Goal: Contribute content

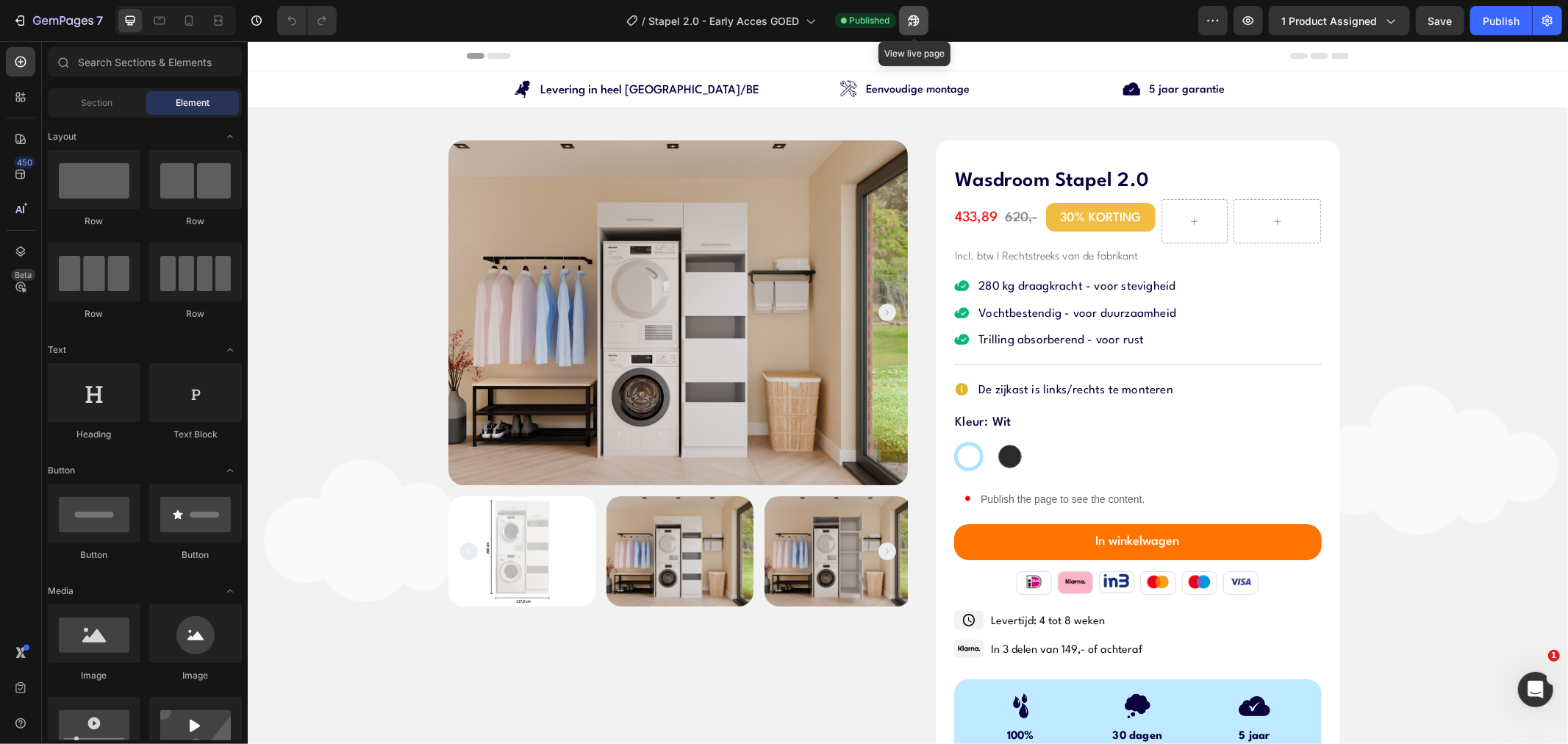
click at [921, 20] on icon "button" at bounding box center [914, 20] width 14 height 14
click at [1017, 499] on p "Publish the page to see the content." at bounding box center [1062, 499] width 166 height 15
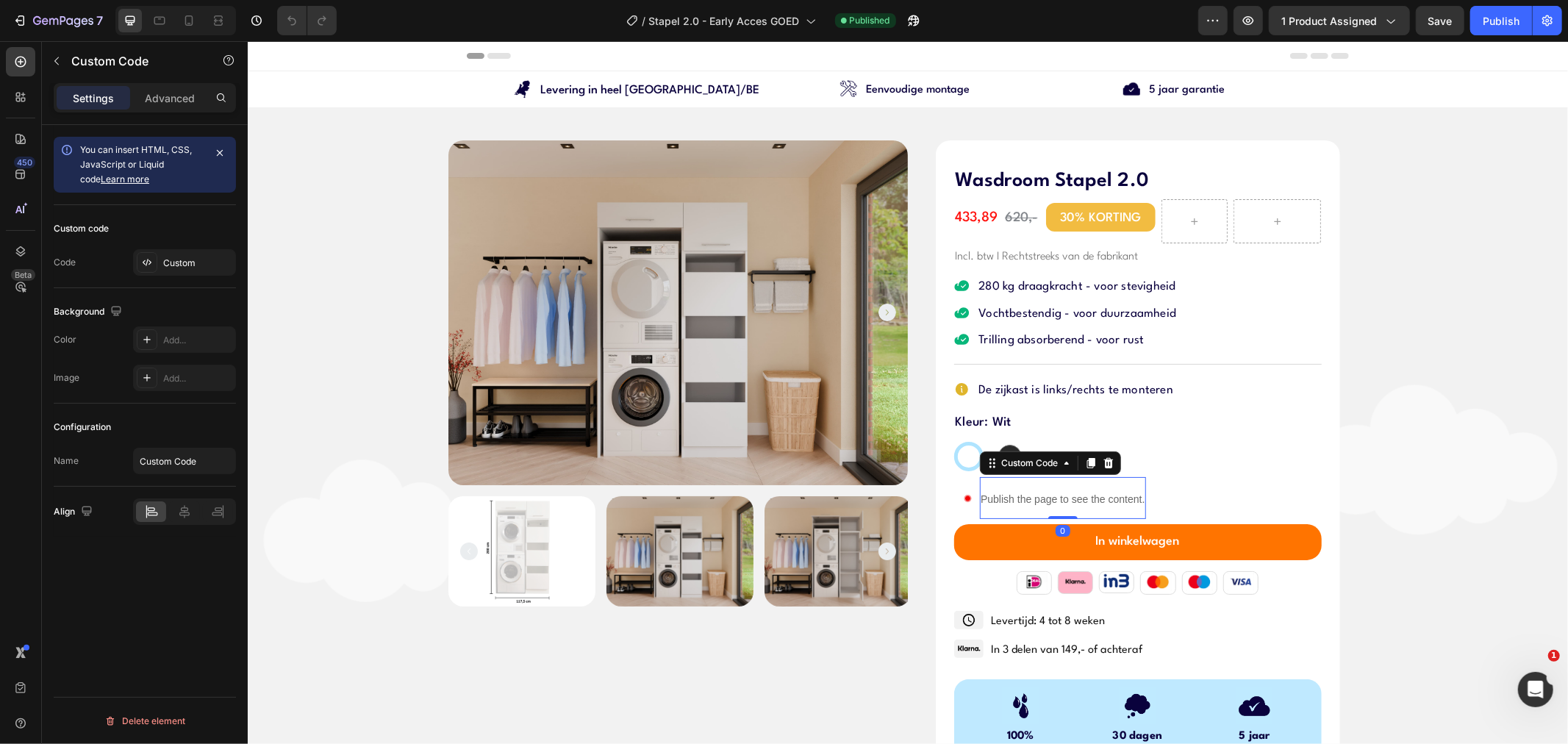
click at [1017, 499] on p "Publish the page to see the content." at bounding box center [1062, 499] width 166 height 15
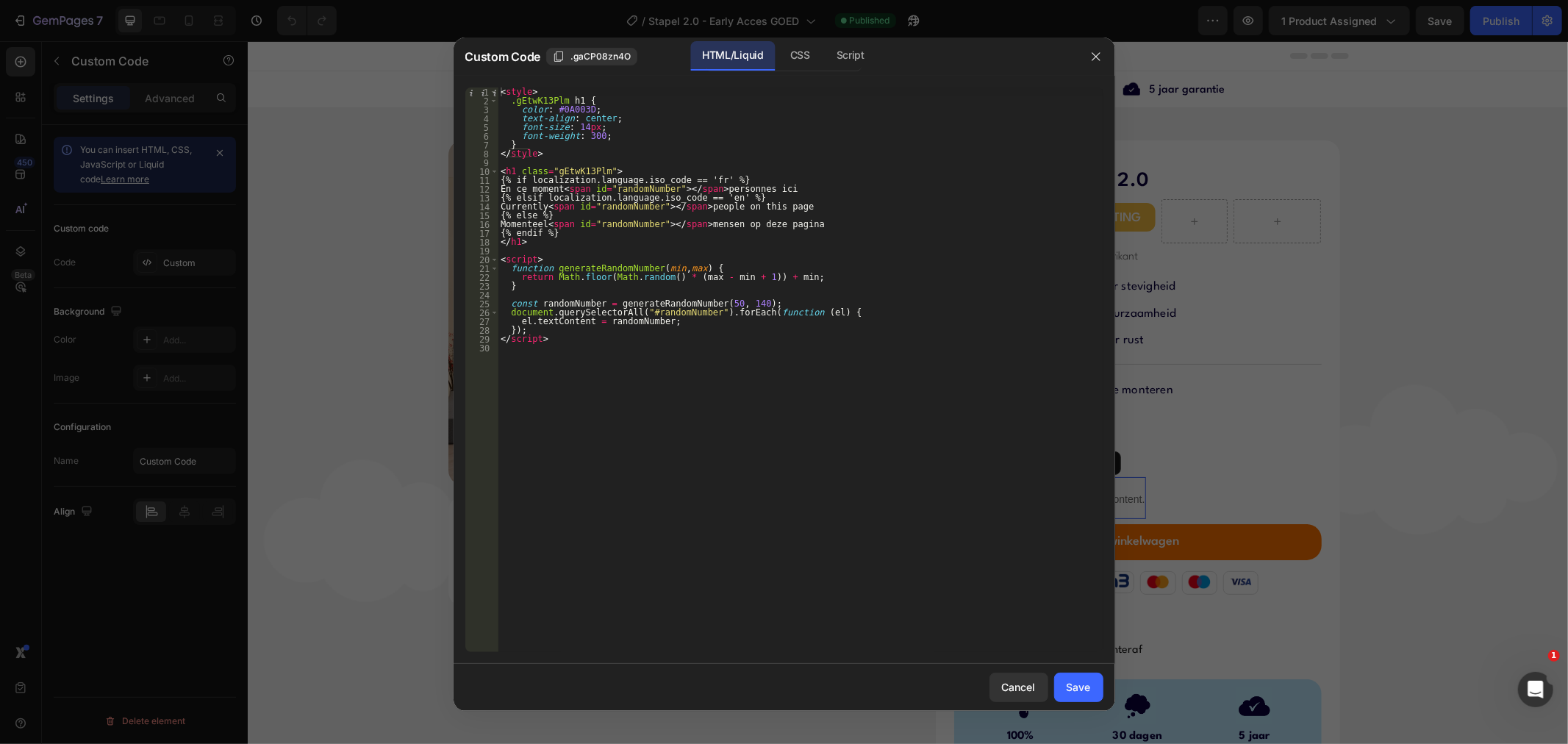
click at [518, 233] on div "< style > .gEtwK13Plm h1 { color : #0A003D ; text-align : center ; font-size : …" at bounding box center [800, 378] width 605 height 583
click at [520, 240] on div "< style > .gEtwK13Plm h1 { color : #0A003D ; text-align : center ; font-size : …" at bounding box center [800, 378] width 605 height 583
click at [514, 170] on div "< style > .gEtwK13Plm h1 { color : #0A003D ; text-align : center ; font-size : …" at bounding box center [800, 378] width 605 height 583
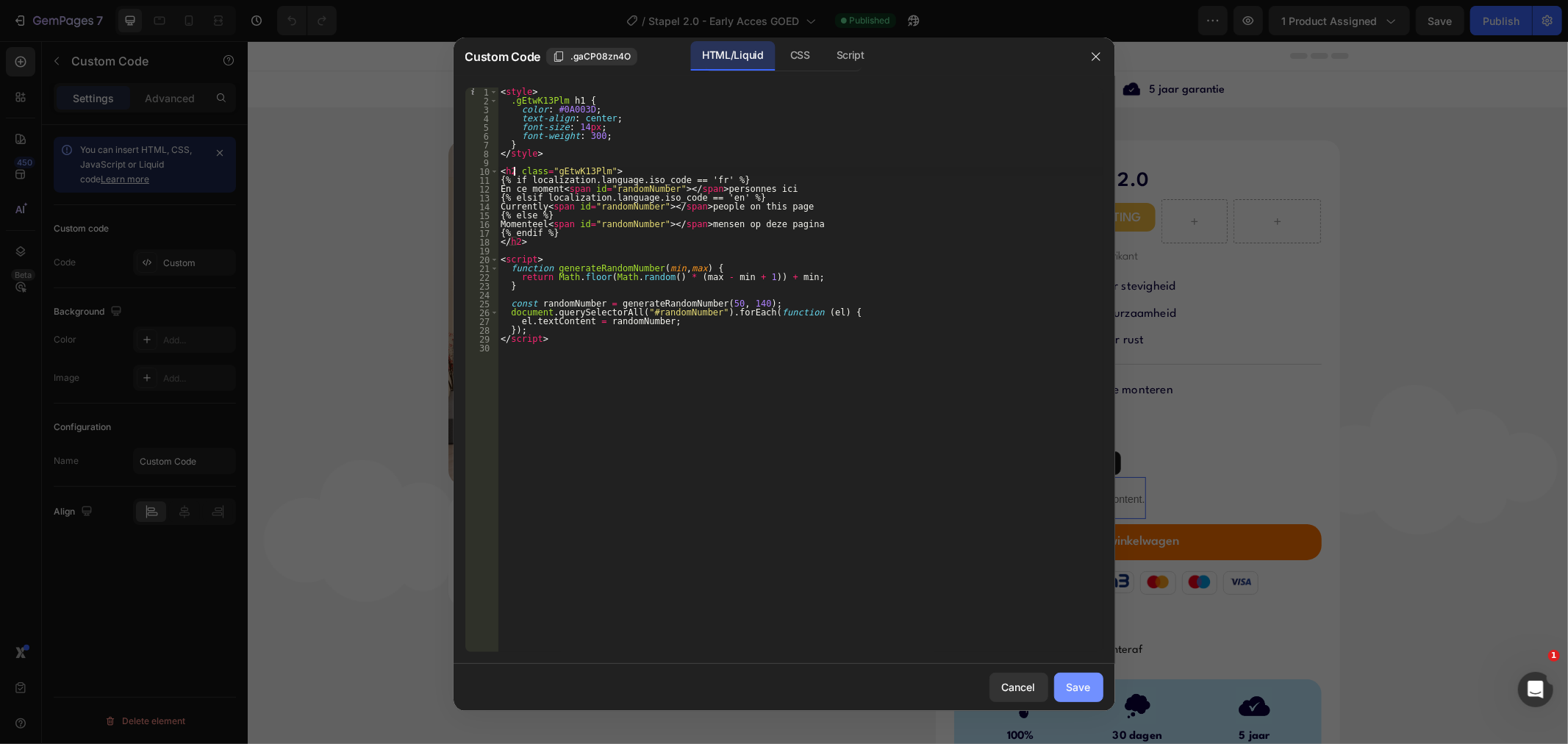
type textarea "<h2 class="gEtwK13Plm">"
click at [1083, 680] on div "Save" at bounding box center [1079, 687] width 24 height 15
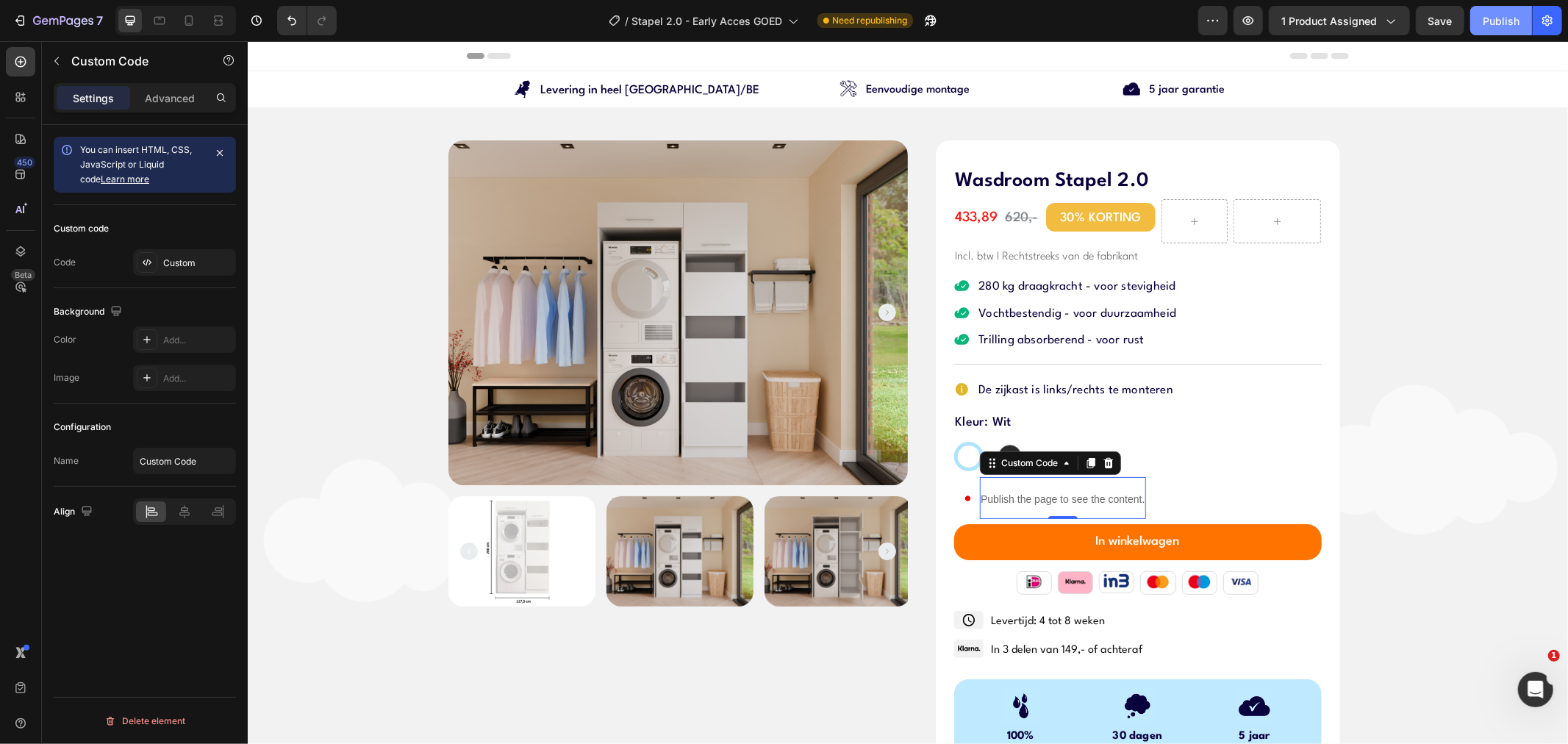
click at [1494, 8] on button "Publish" at bounding box center [1501, 20] width 62 height 30
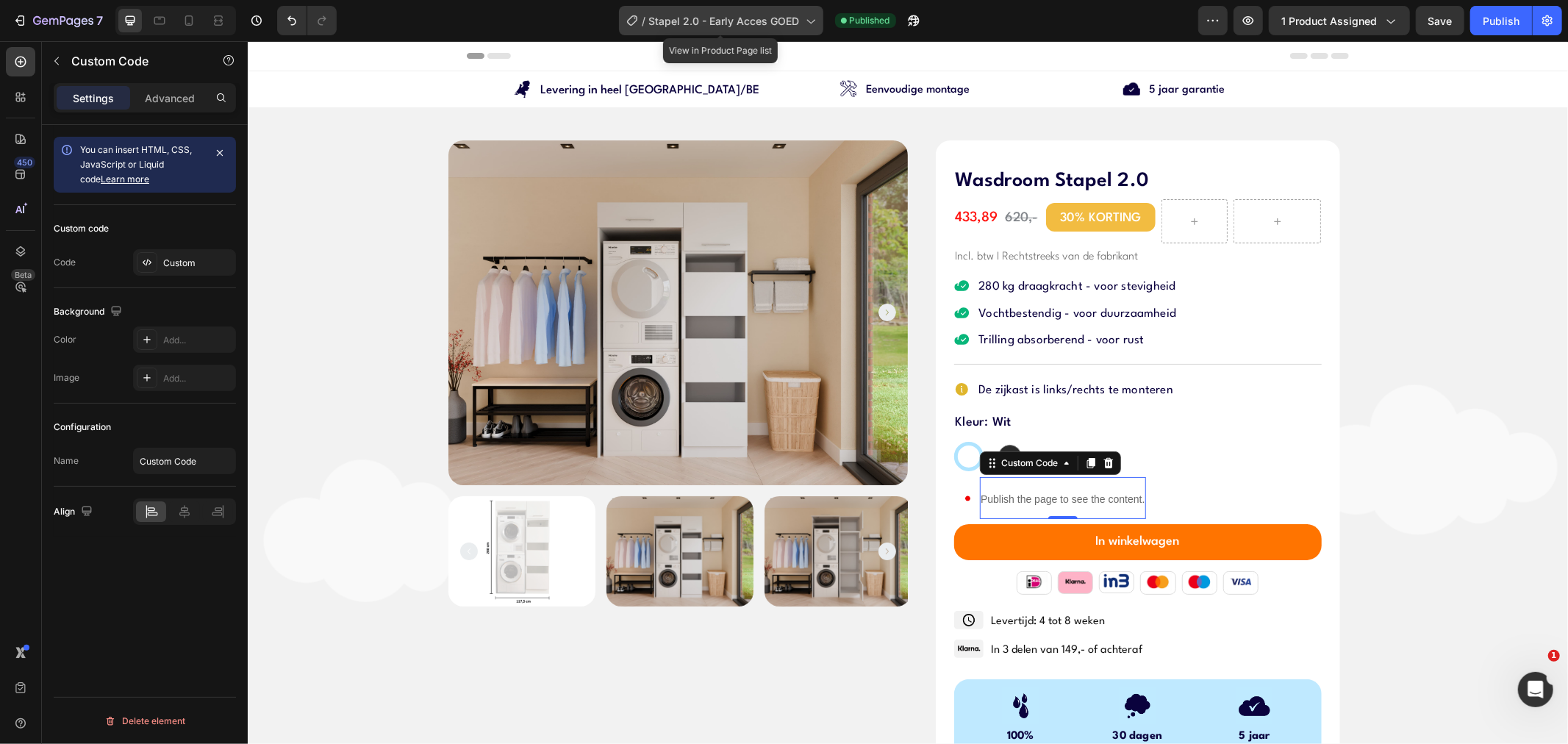
click at [726, 11] on div "/ Stapel 2.0 - Early Acces GOED" at bounding box center [721, 20] width 205 height 30
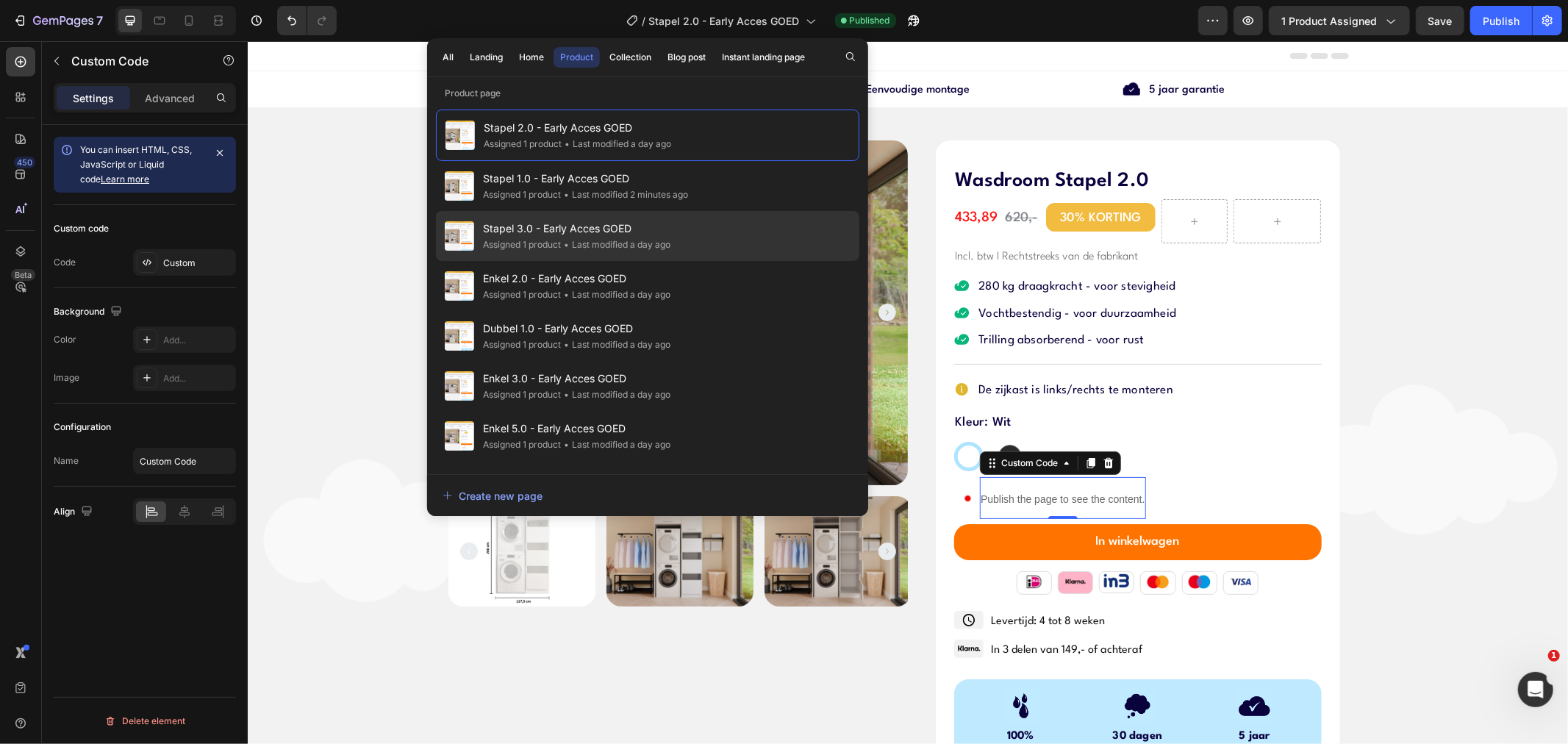
click at [618, 245] on div "• Last modified a day ago" at bounding box center [615, 244] width 110 height 14
